Goal: Task Accomplishment & Management: Use online tool/utility

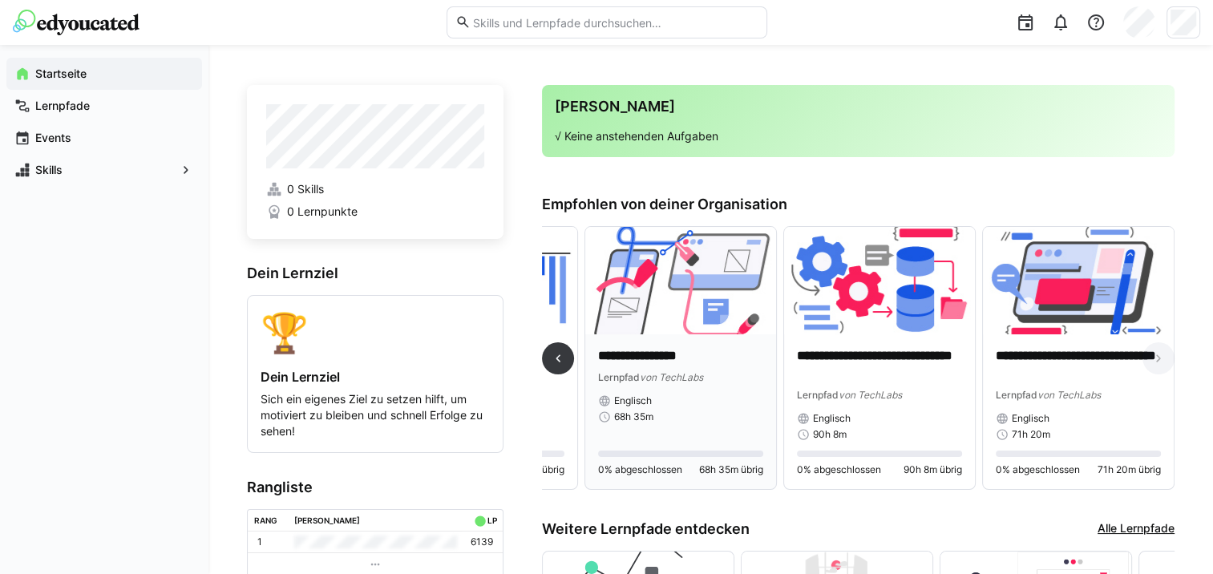
scroll to position [3, 0]
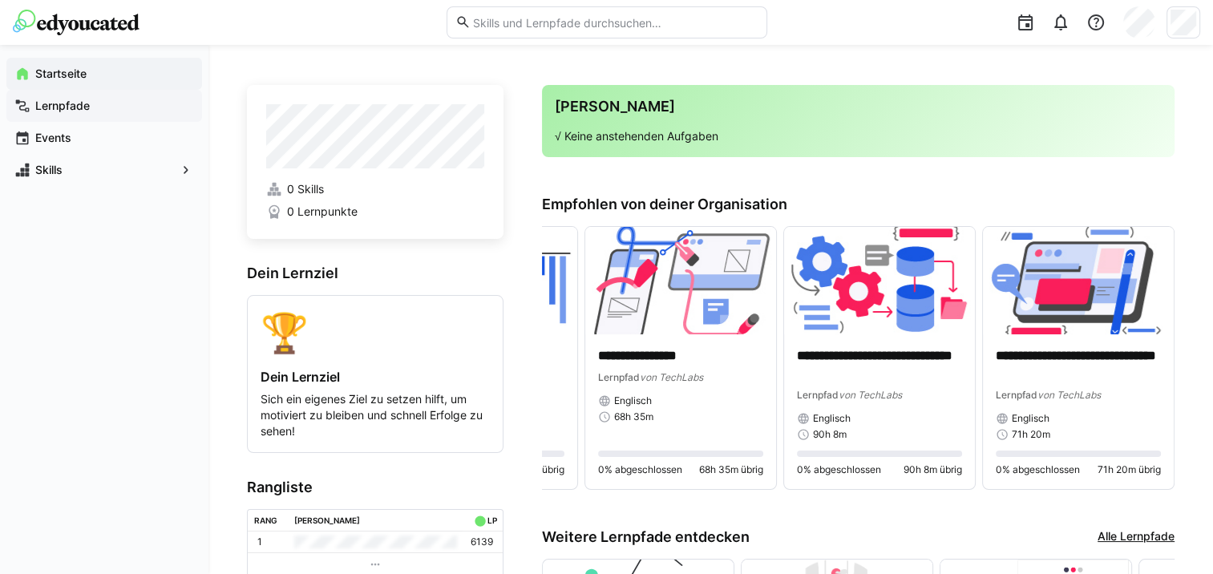
click at [0, 0] on app-navigation-label "Lernpfade" at bounding box center [0, 0] width 0 height 0
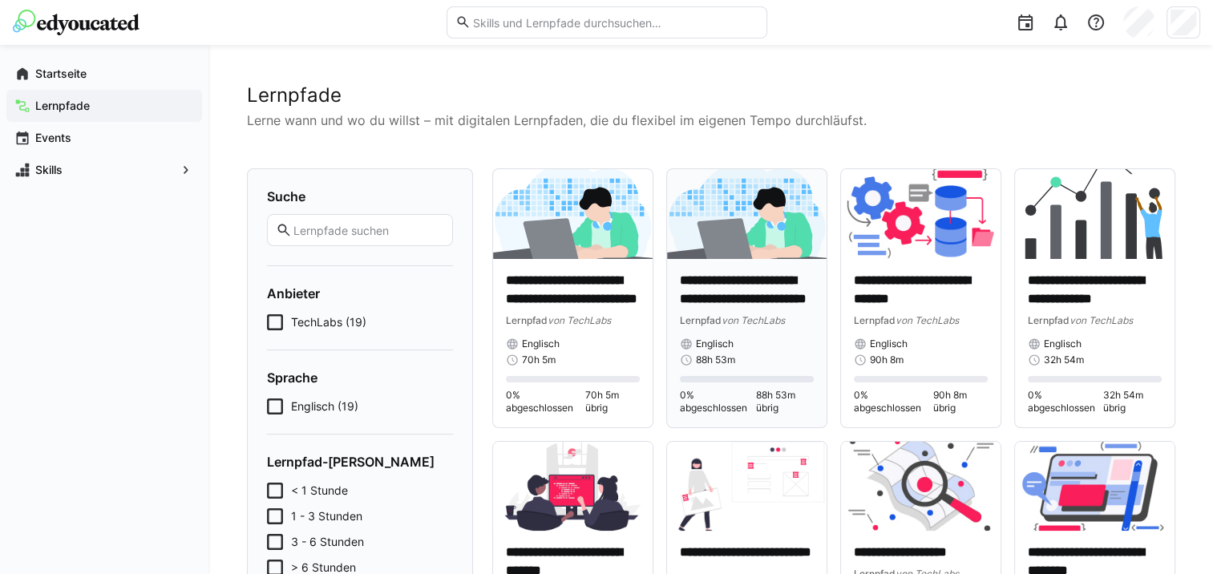
click at [718, 300] on p "**********" at bounding box center [747, 290] width 134 height 37
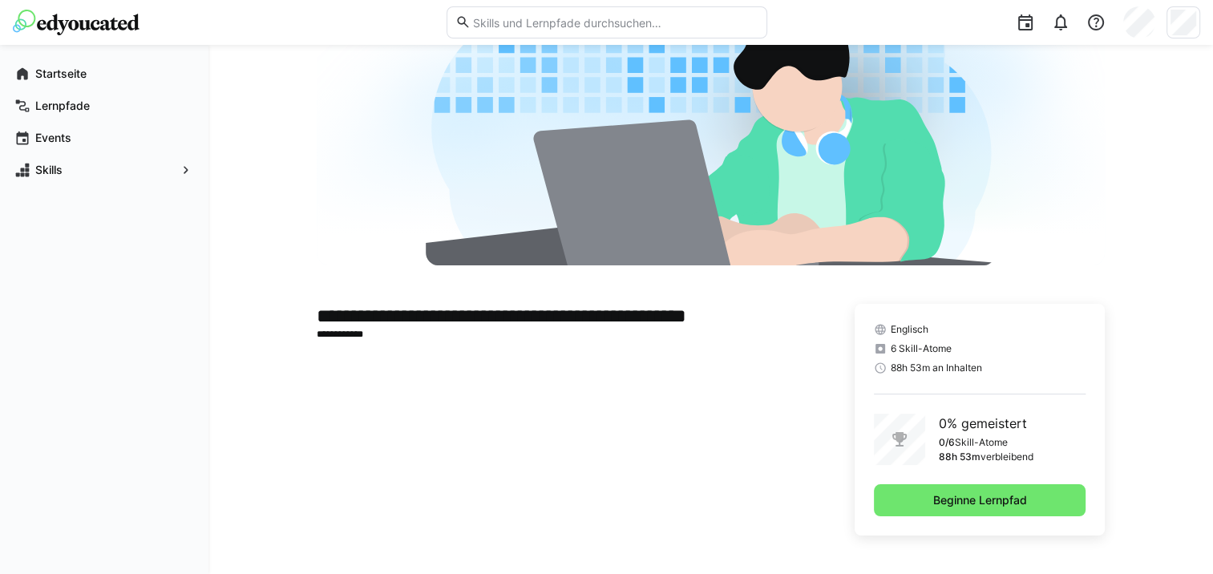
scroll to position [138, 0]
click at [929, 516] on div "Englisch 6 Skill-Atome 88h 53m an Inhalten 0% gemeistert 0/6 Skill-Atome 88h 53…" at bounding box center [980, 421] width 250 height 232
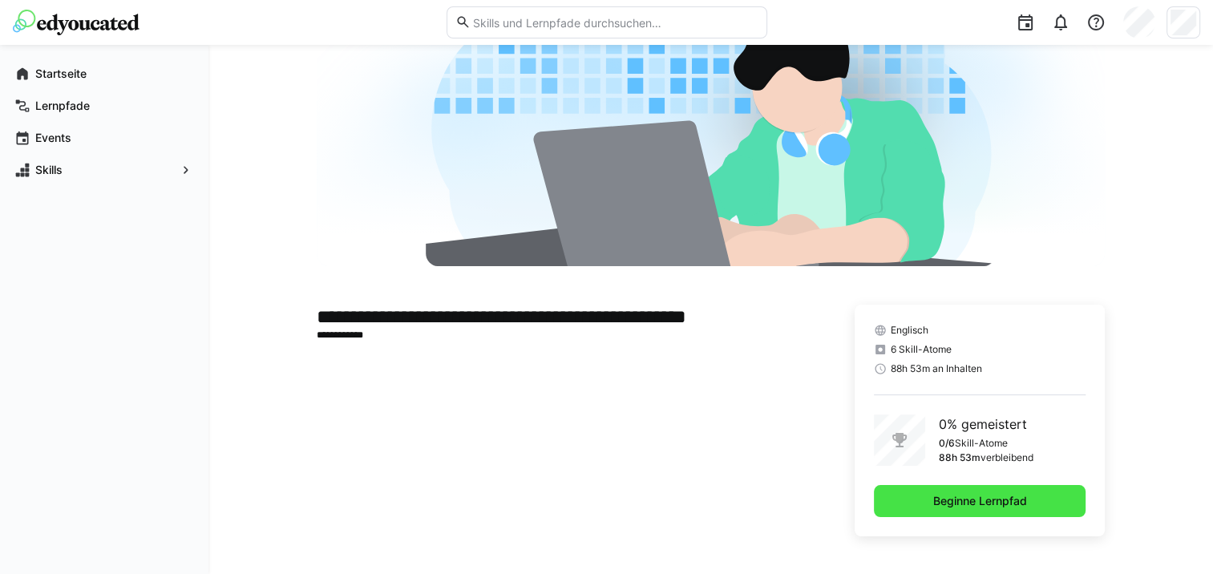
click at [922, 498] on span "Beginne Lernpfad" at bounding box center [980, 501] width 212 height 32
